Goal: Information Seeking & Learning: Learn about a topic

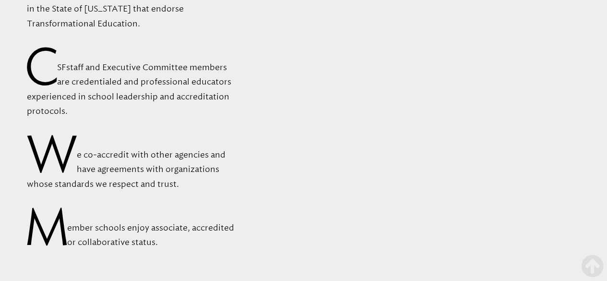
scroll to position [3348, 0]
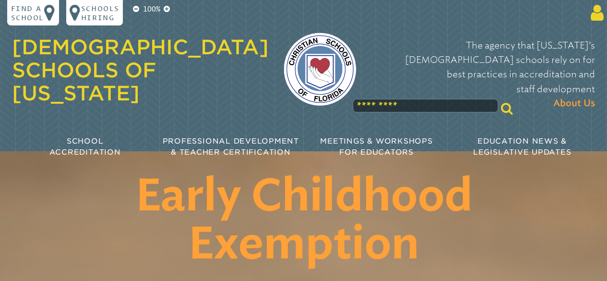
click at [597, 14] on icon at bounding box center [595, 13] width 17 height 18
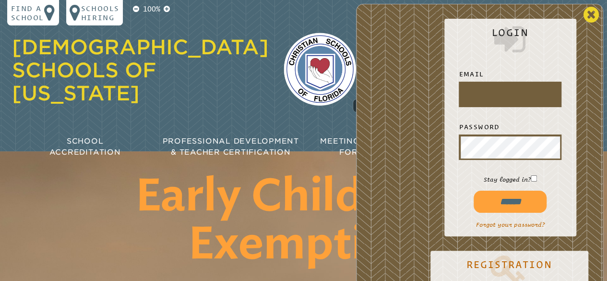
click at [591, 16] on icon at bounding box center [591, 15] width 16 height 18
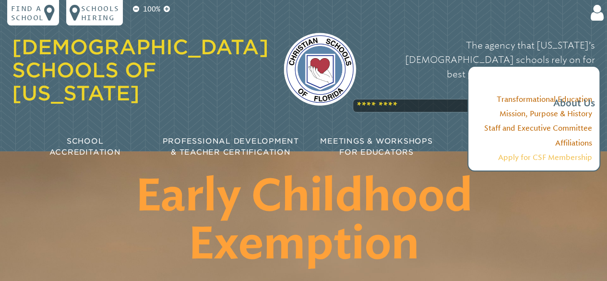
click at [555, 158] on link "Apply for CSF Membership" at bounding box center [545, 157] width 94 height 9
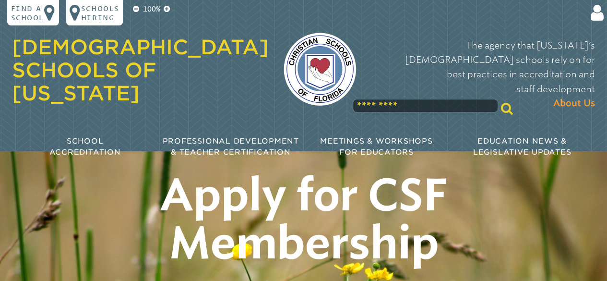
click at [107, 69] on link "[DEMOGRAPHIC_DATA] Schools of [US_STATE]" at bounding box center [140, 70] width 257 height 70
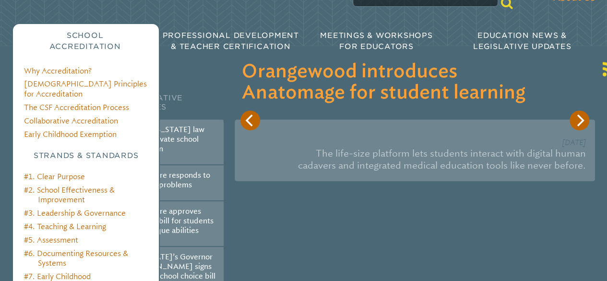
scroll to position [118, 0]
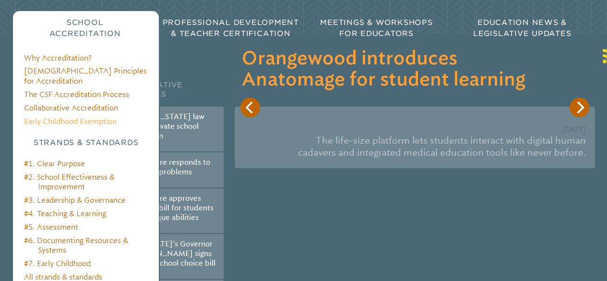
click at [94, 117] on link "Early Childhood Exemption" at bounding box center [70, 121] width 93 height 9
